Goal: Obtain resource: Download file/media

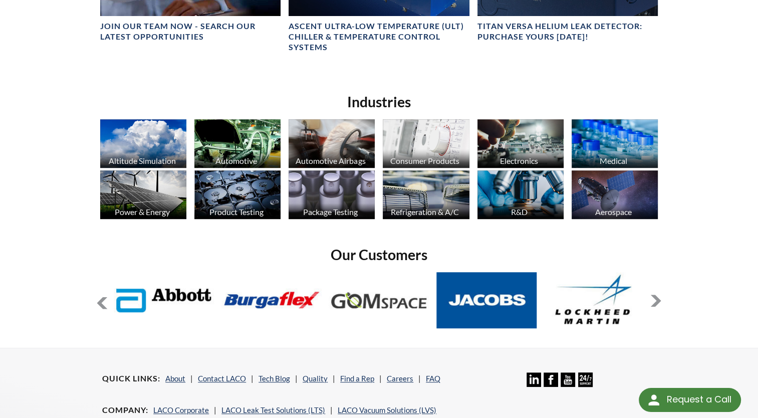
scroll to position [787, 0]
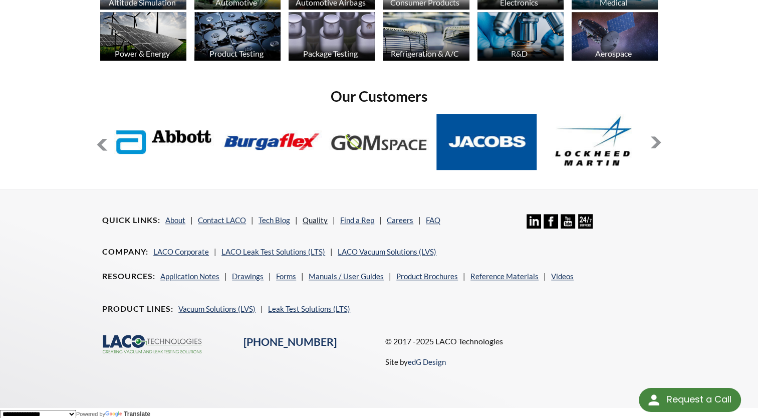
click at [311, 216] on link "Quality" at bounding box center [315, 220] width 25 height 9
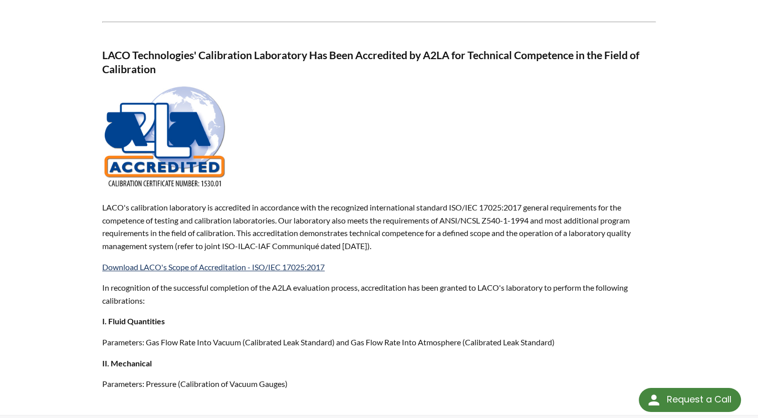
scroll to position [644, 0]
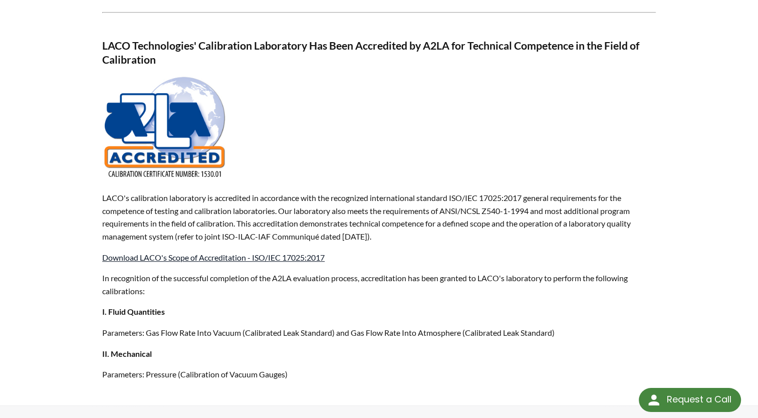
click at [281, 260] on link "Download LACO's Scope of Accreditation - ISO/IEC 17025:2017" at bounding box center [213, 258] width 223 height 10
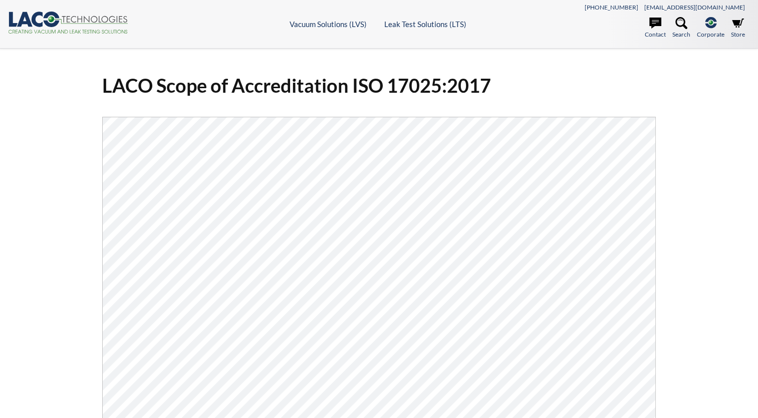
select select "Language Translate Widget"
click at [660, 275] on div "LACO Scope of Accreditation ISO 17025:2017 Click Here To Download" at bounding box center [379, 304] width 566 height 462
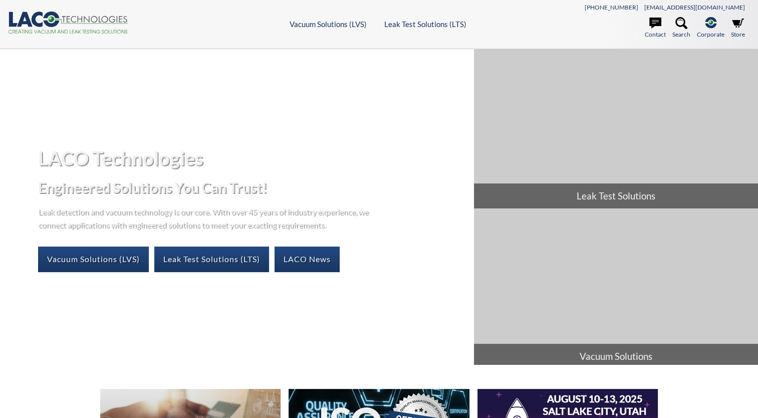
select select "Language Translate Widget"
